Goal: Task Accomplishment & Management: Manage account settings

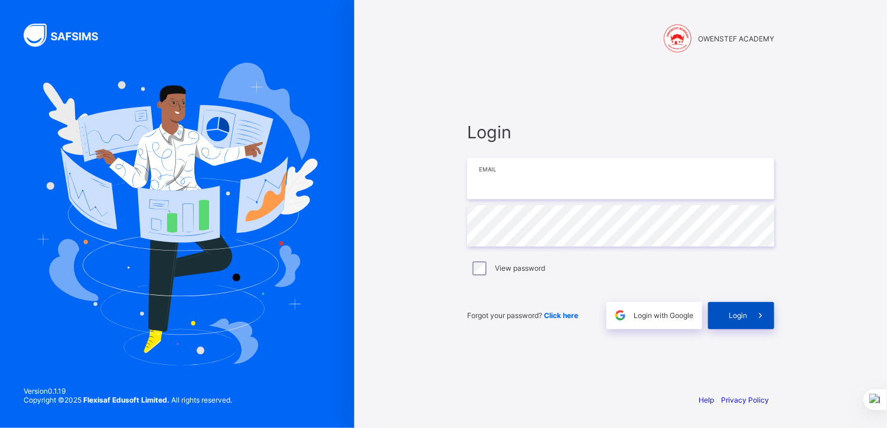
type input "**********"
click at [735, 315] on span "Login" at bounding box center [738, 315] width 18 height 9
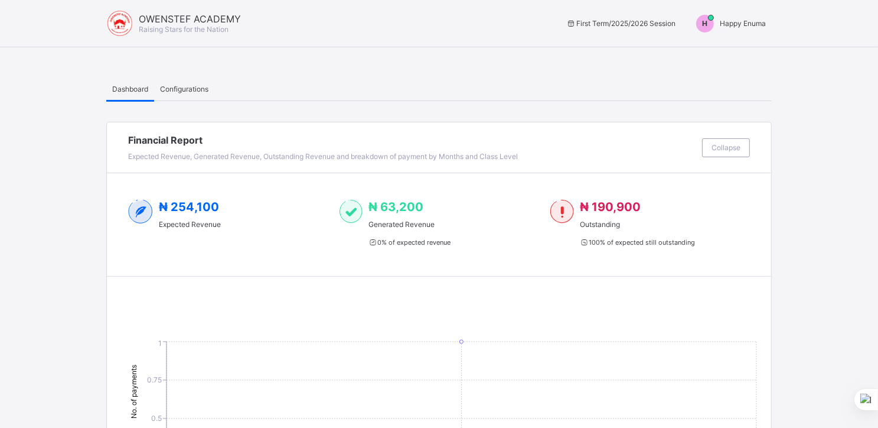
click at [733, 25] on span "Happy Enuma" at bounding box center [743, 23] width 46 height 9
click at [715, 51] on span "Switch to Admin View" at bounding box center [722, 51] width 90 height 14
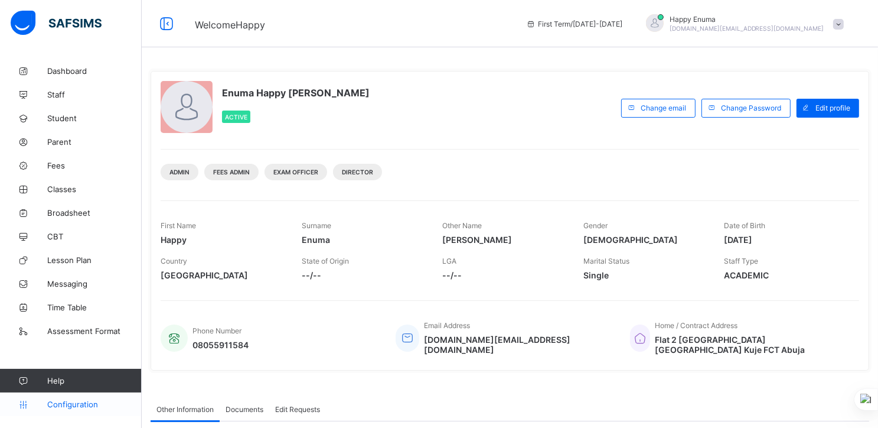
click at [67, 403] on span "Configuration" at bounding box center [94, 403] width 94 height 9
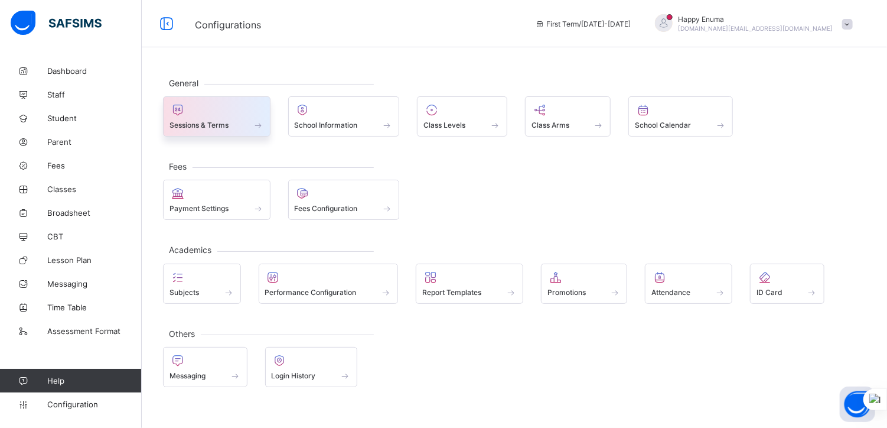
click at [219, 125] on span "Sessions & Terms" at bounding box center [198, 124] width 59 height 9
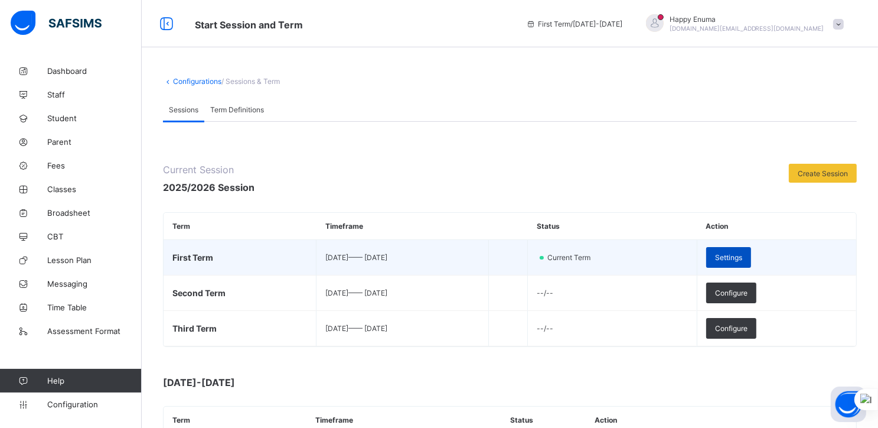
click at [742, 254] on span "Settings" at bounding box center [728, 257] width 27 height 9
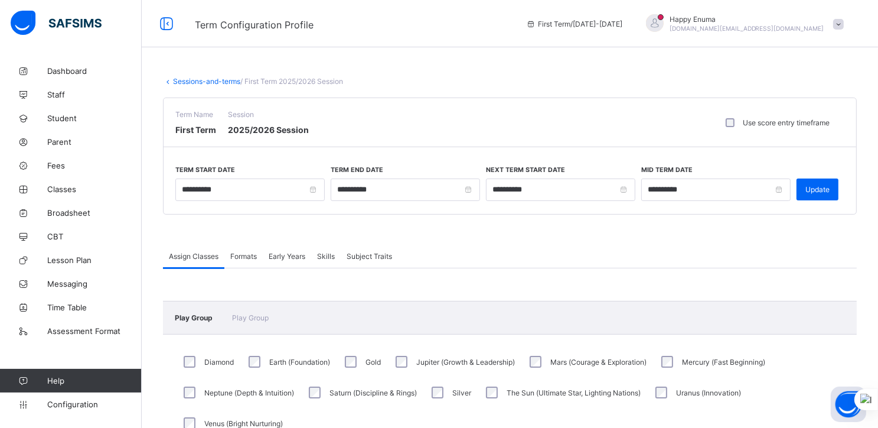
click at [246, 252] on span "Formats" at bounding box center [243, 256] width 27 height 9
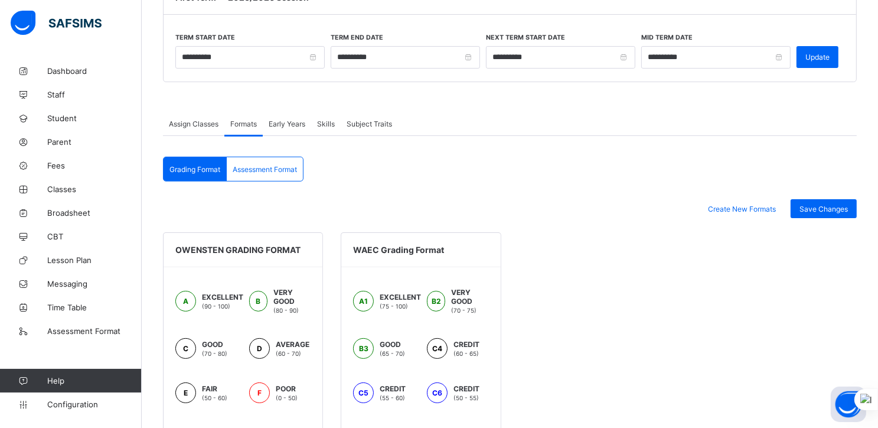
scroll to position [77, 0]
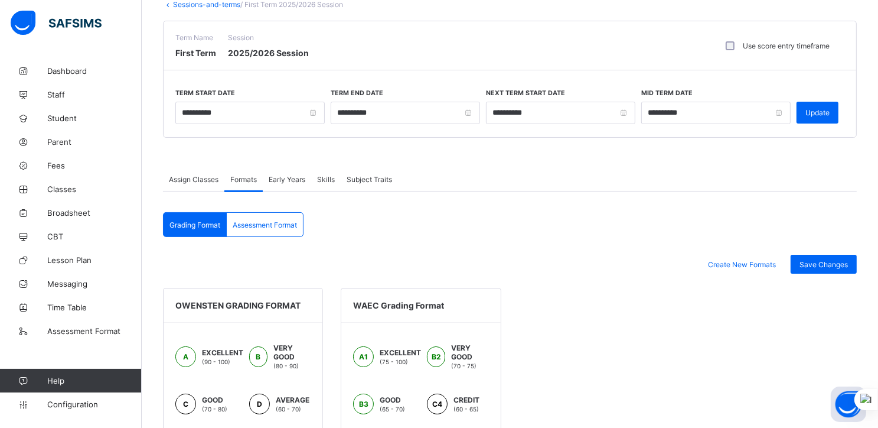
click at [265, 220] on span "Assessment Format" at bounding box center [265, 224] width 64 height 9
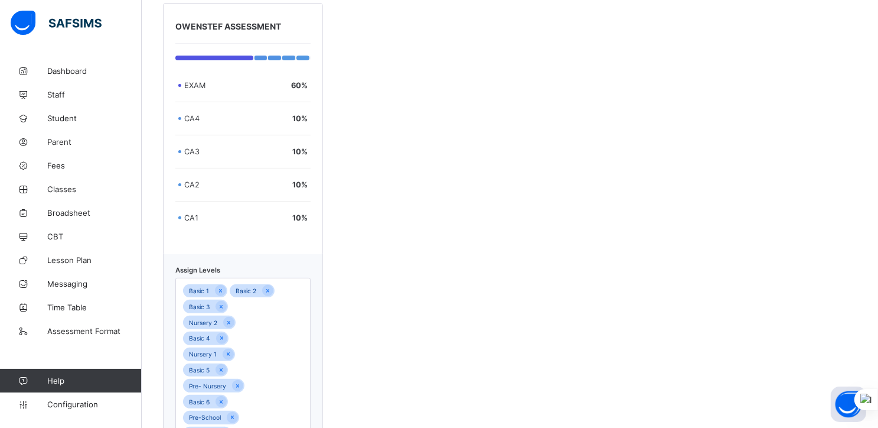
scroll to position [361, 0]
